Goal: Complete application form

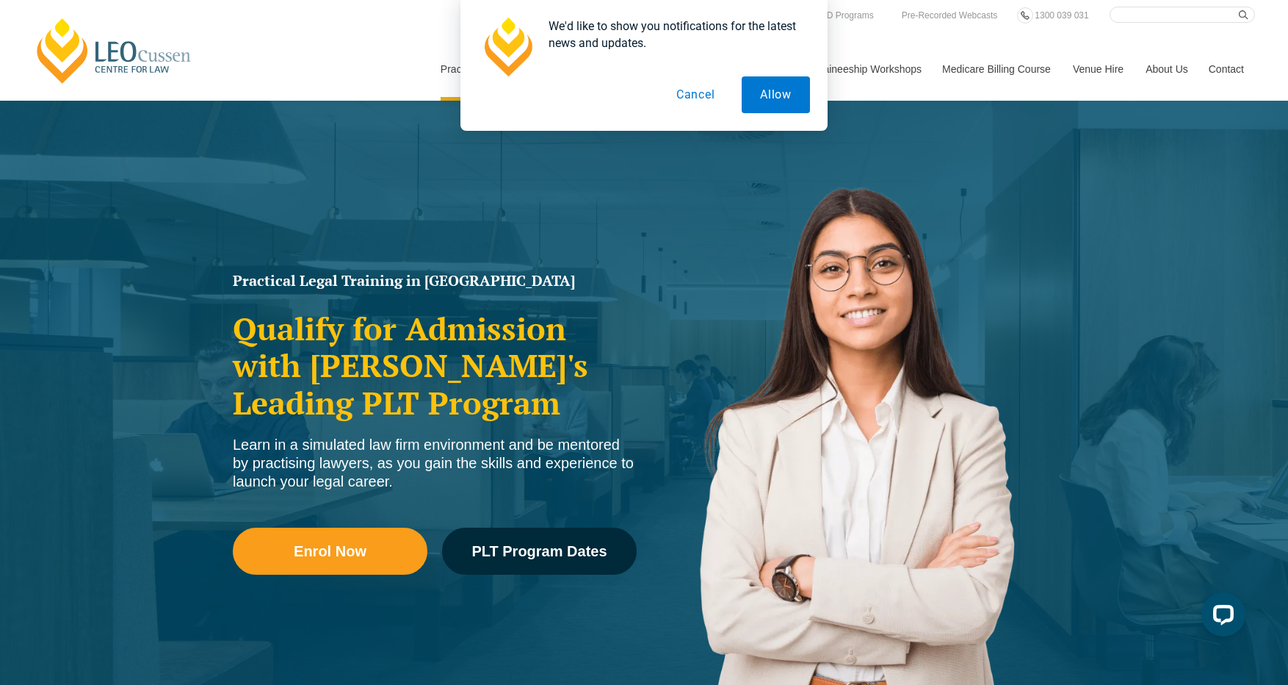
click at [696, 98] on button "Cancel" at bounding box center [696, 94] width 76 height 37
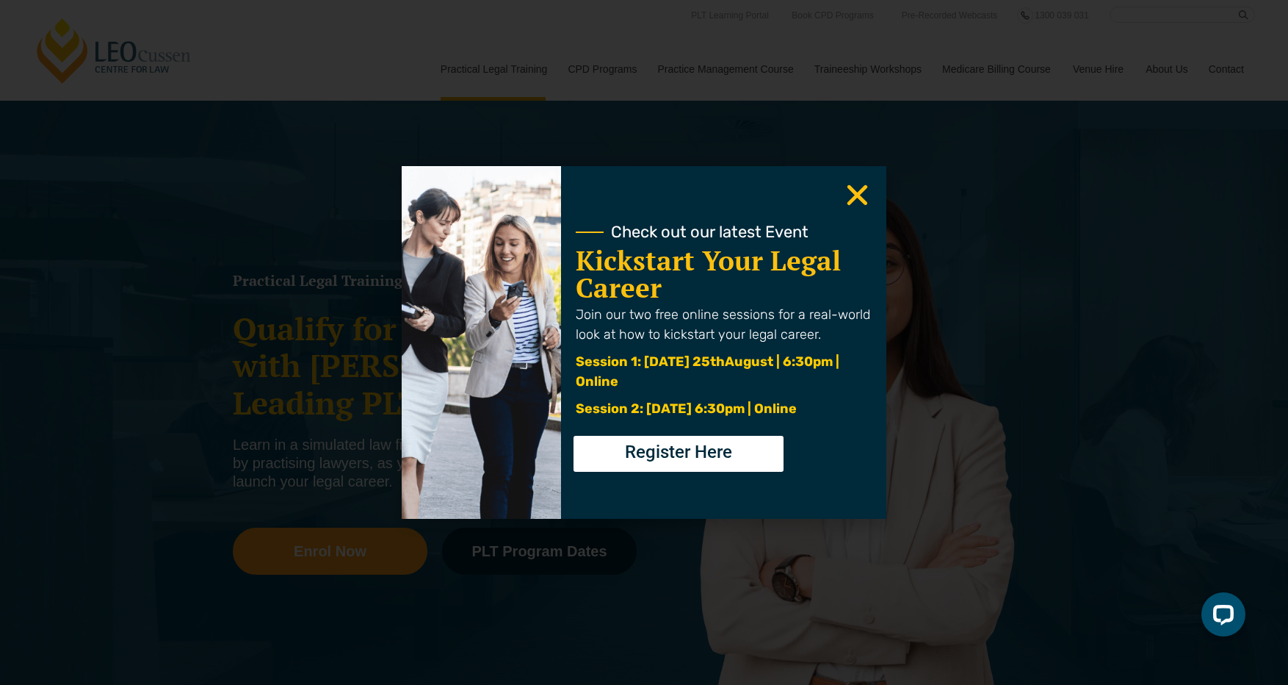
click at [866, 190] on icon "Close" at bounding box center [857, 195] width 29 height 29
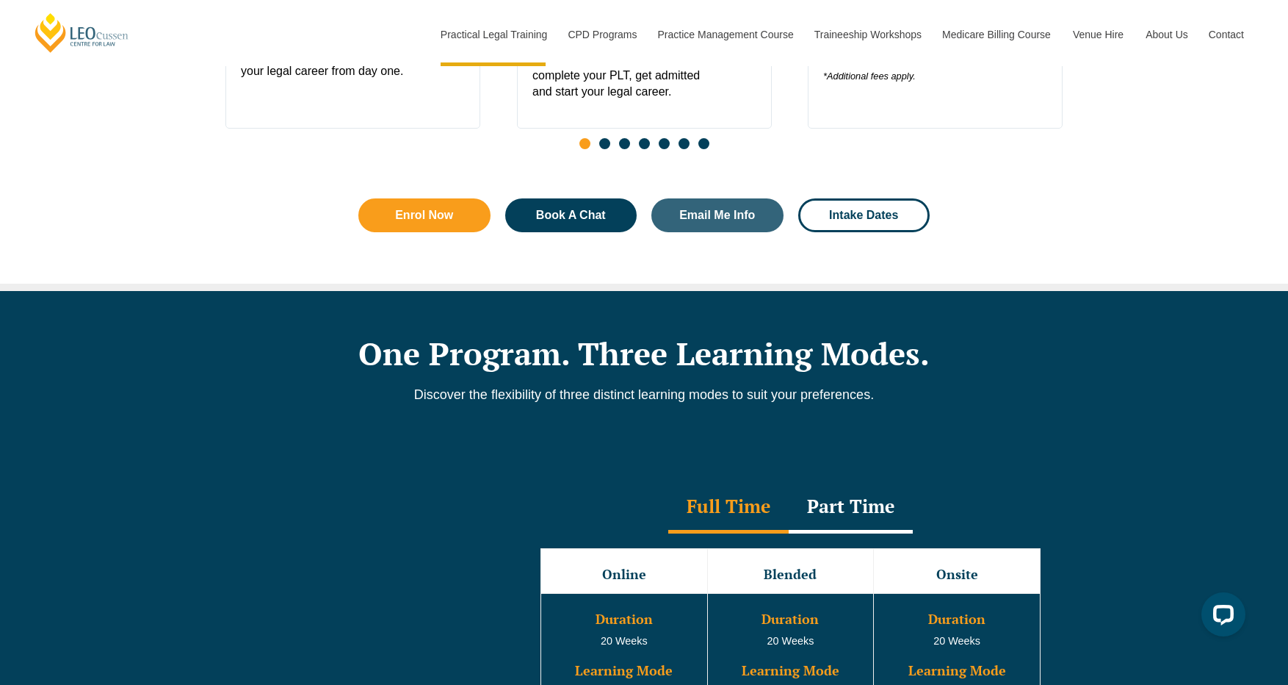
scroll to position [1105, 0]
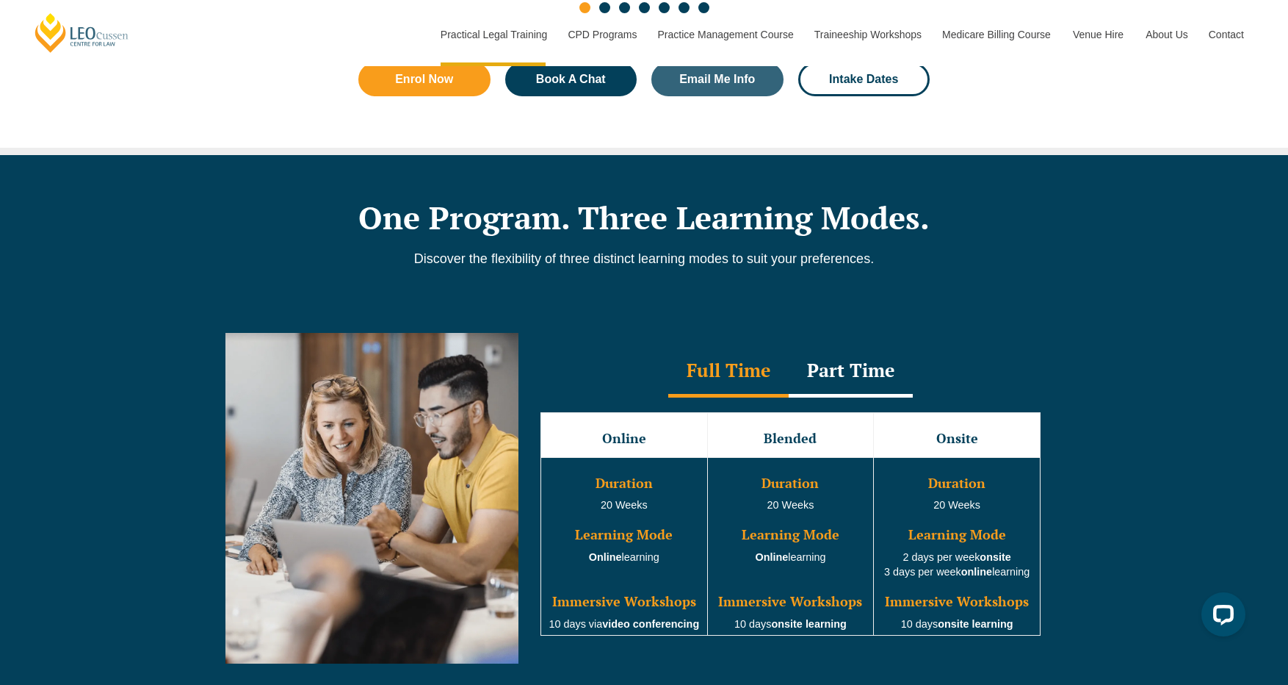
click at [850, 376] on div "Part Time" at bounding box center [851, 371] width 124 height 51
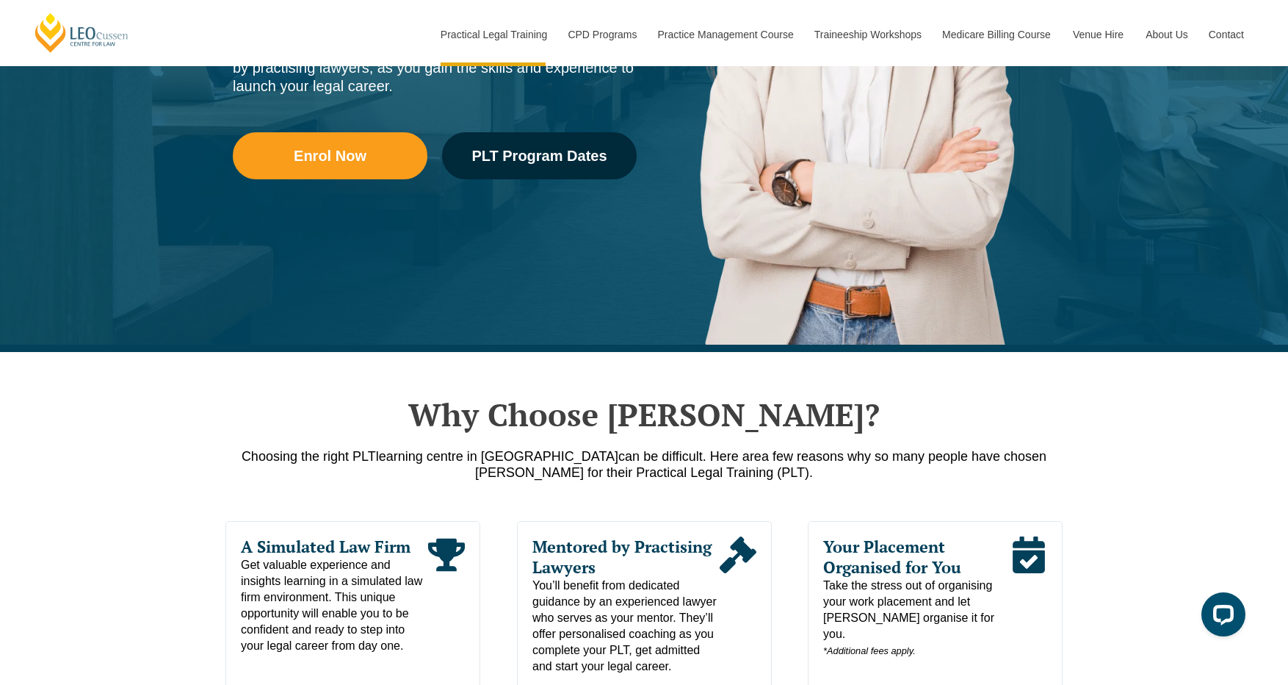
scroll to position [419, 0]
